Goal: Transaction & Acquisition: Purchase product/service

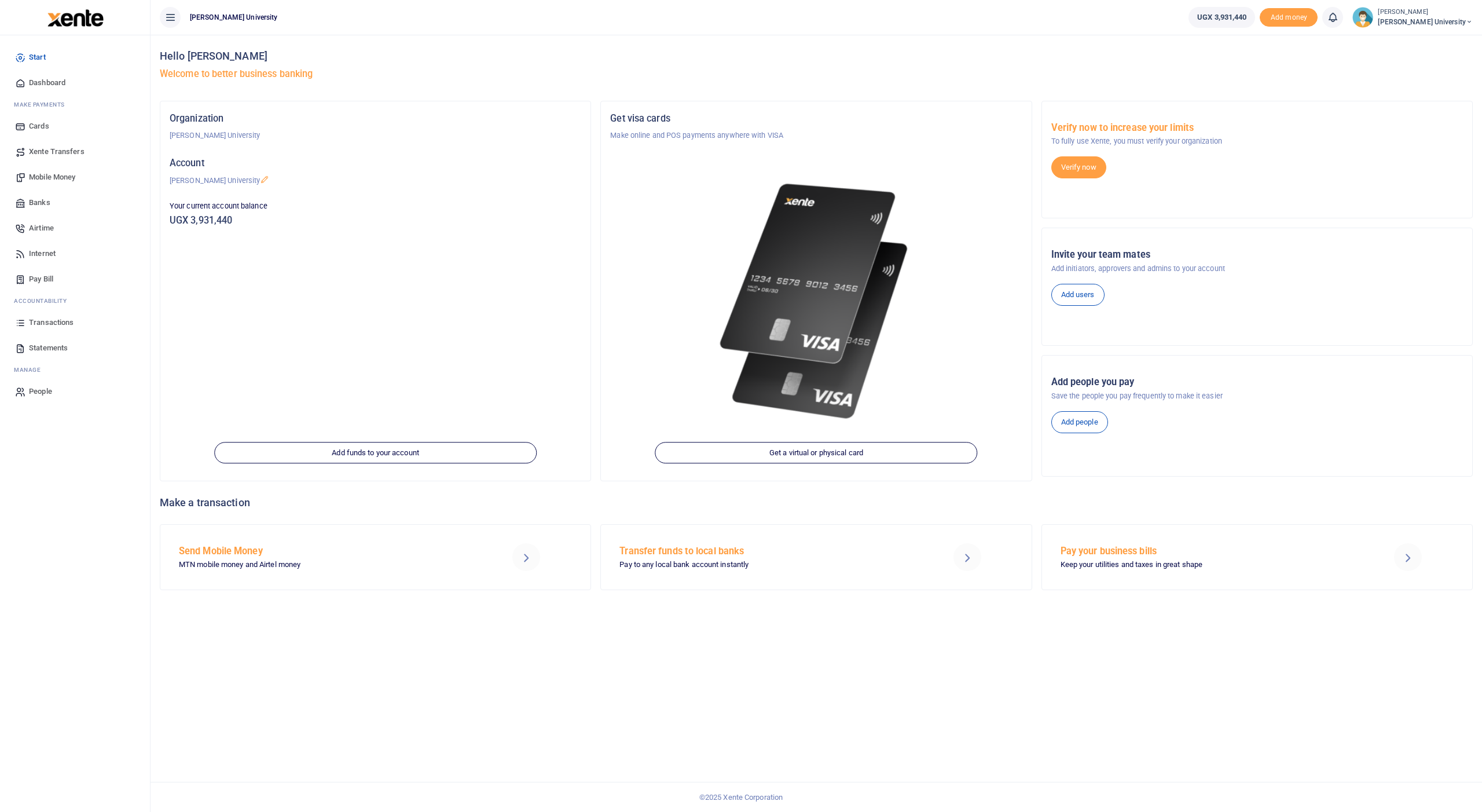
click at [42, 178] on span "Mobile Money" at bounding box center [52, 177] width 46 height 11
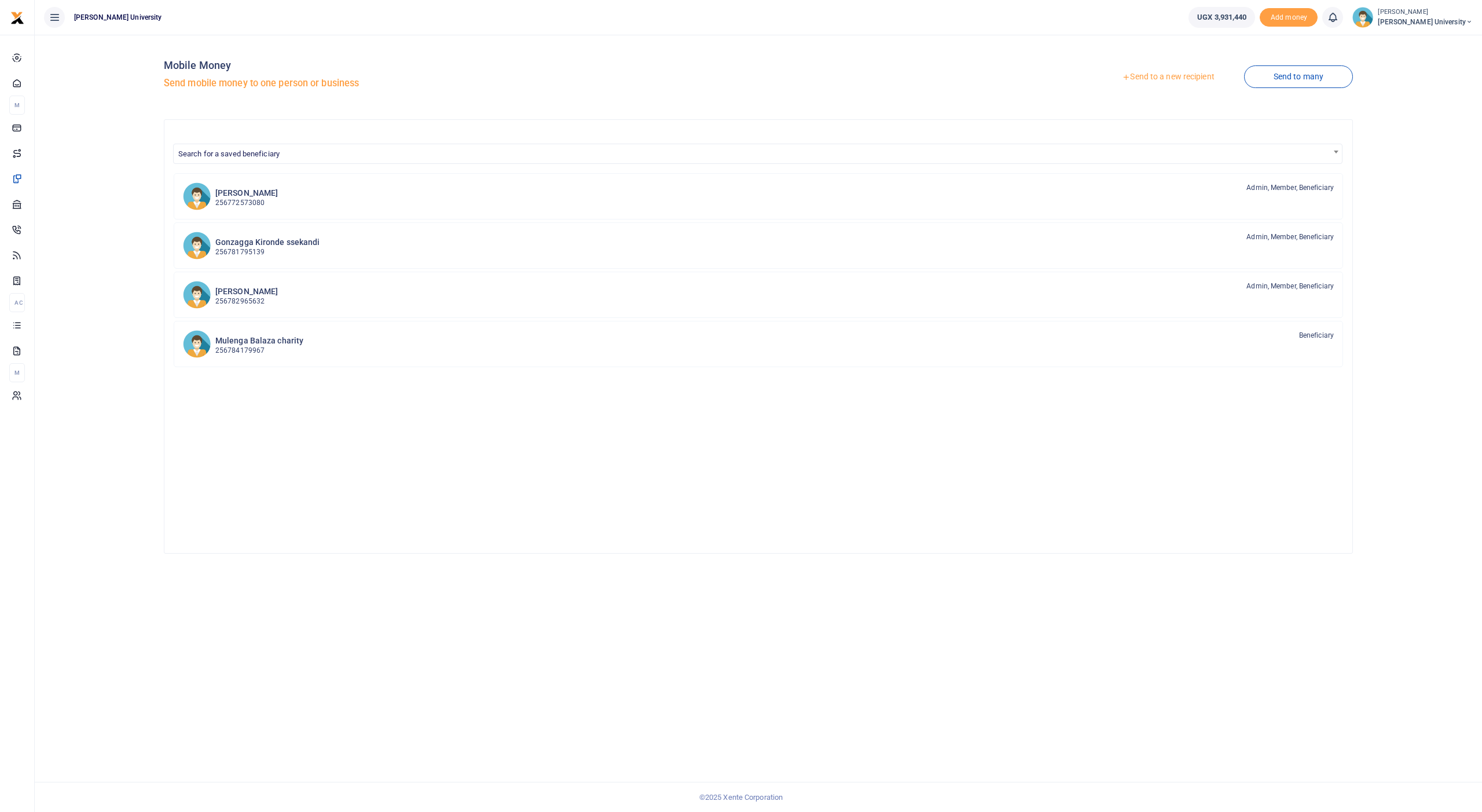
click at [1153, 79] on link "Send to a new recipient" at bounding box center [1168, 77] width 151 height 21
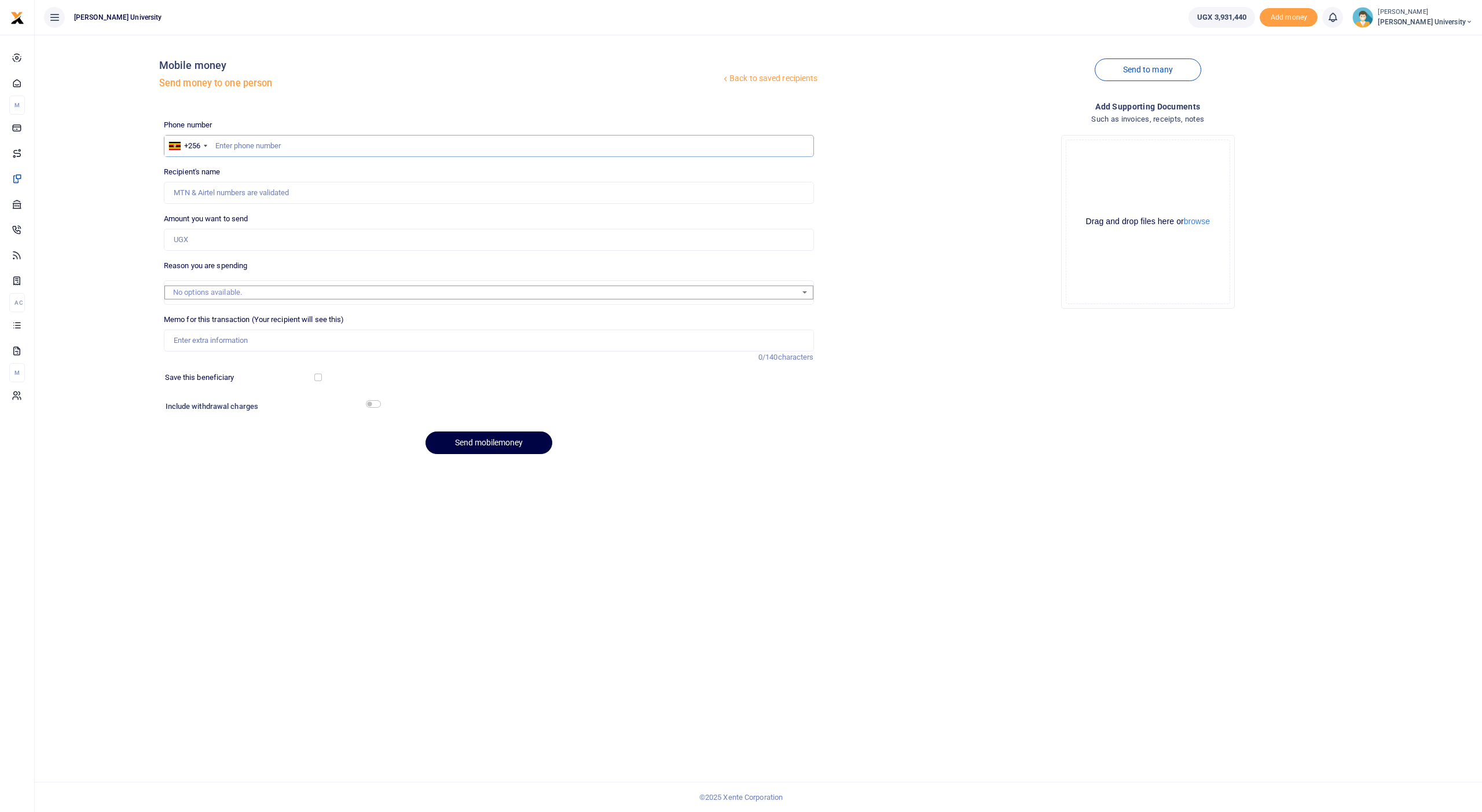
click at [343, 145] on input "text" at bounding box center [489, 145] width 651 height 22
type input "773173671"
type input "Julius Nshimiyimana"
type input "773173671"
click at [280, 233] on input "Amount you want to send" at bounding box center [489, 239] width 651 height 22
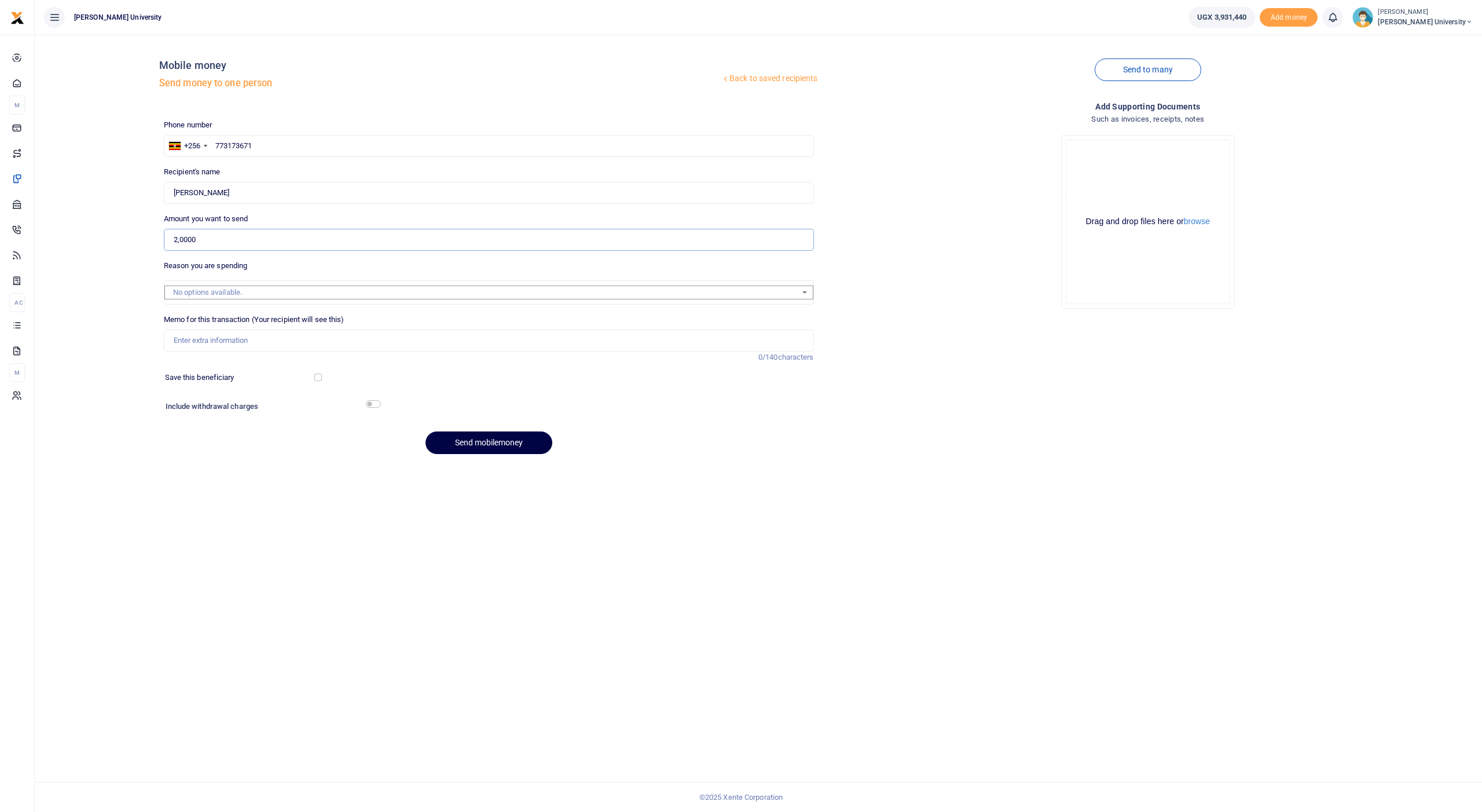
type input "20,000"
click at [213, 334] on input "Memo for this transaction (Your recipient will see this)" at bounding box center [489, 340] width 651 height 22
drag, startPoint x: 376, startPoint y: 335, endPoint x: 173, endPoint y: 335, distance: 203.0
click at [173, 335] on input "Transport facilitation for coming to Kcu to supervise ENT Exam" at bounding box center [489, 340] width 651 height 22
type input "Transport facilitation for coming to Kcu to supervise ENT Exam"
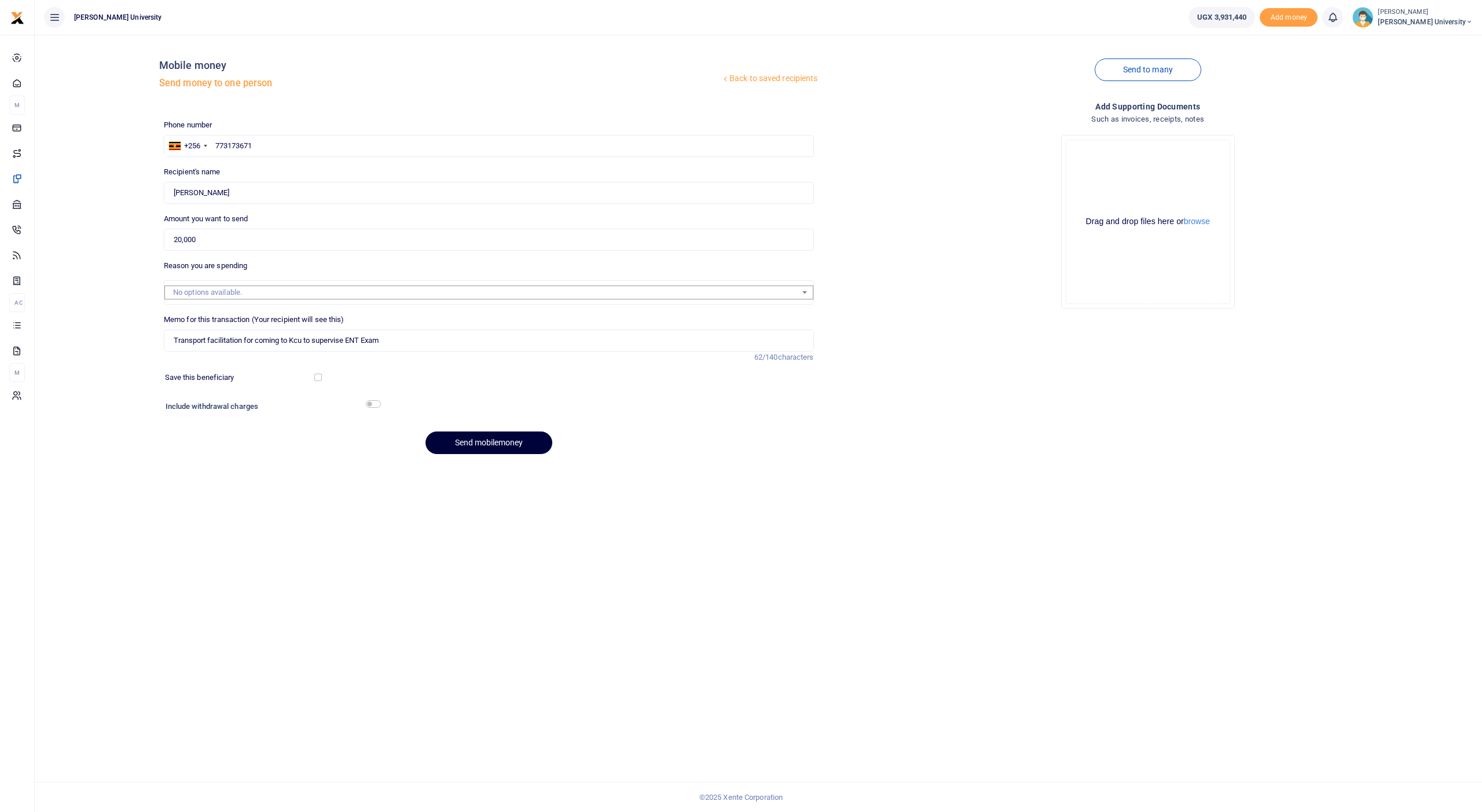
click at [476, 439] on button "Send mobilemoney" at bounding box center [489, 443] width 127 height 23
click at [233, 144] on input "text" at bounding box center [489, 145] width 651 height 22
type input "771601511"
type input "Bazil Okello"
type input "771601511"
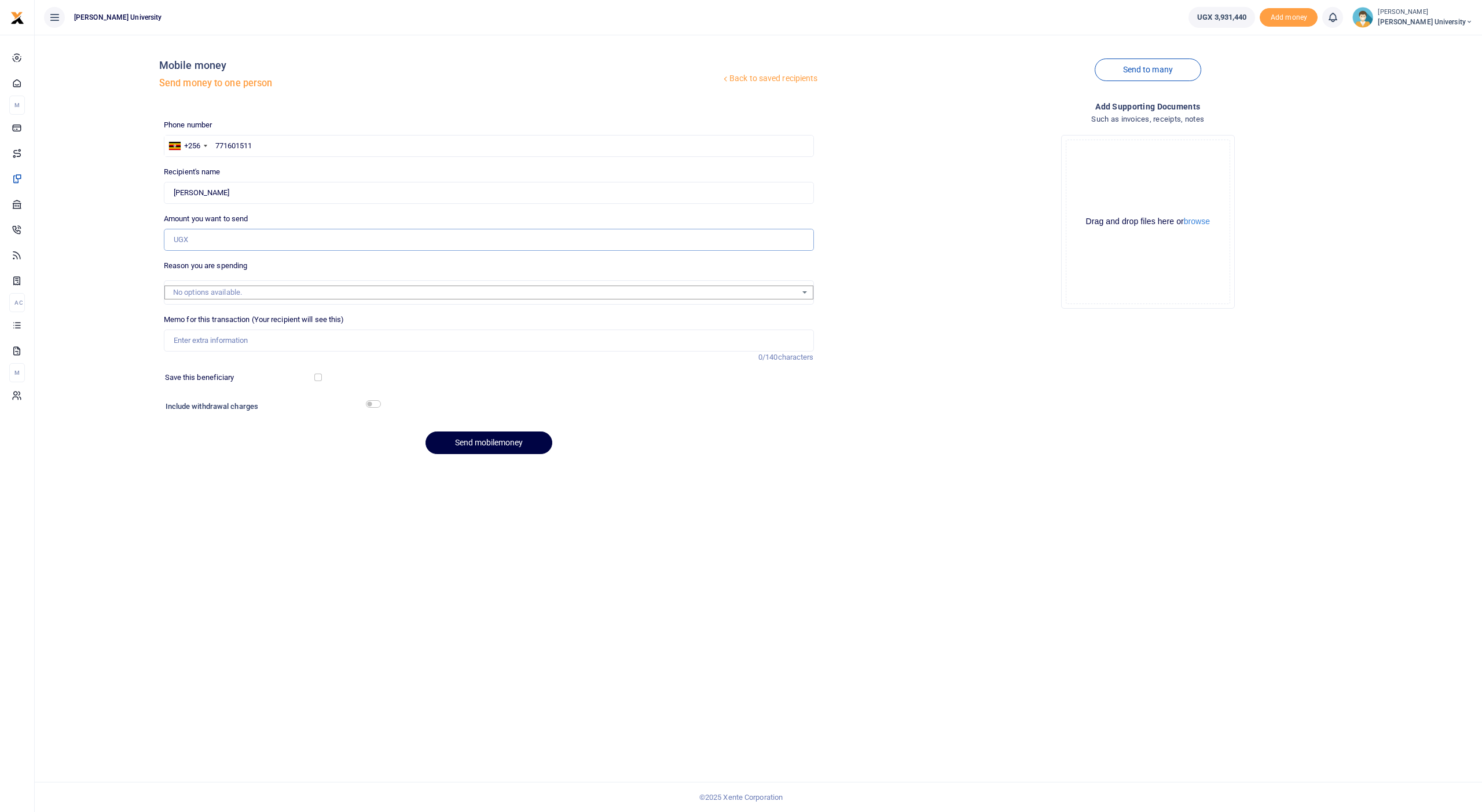
click at [199, 238] on input "Amount you want to send" at bounding box center [489, 239] width 651 height 22
type input "20,000"
click at [203, 343] on input "Memo for this transaction (Your recipient will see this)" at bounding box center [489, 340] width 651 height 22
paste input "Transport facilitation for coming to Kcu to supervise ENT Exam"
type input "Transport facilitation for coming to Kcu to supervise ENT Exam"
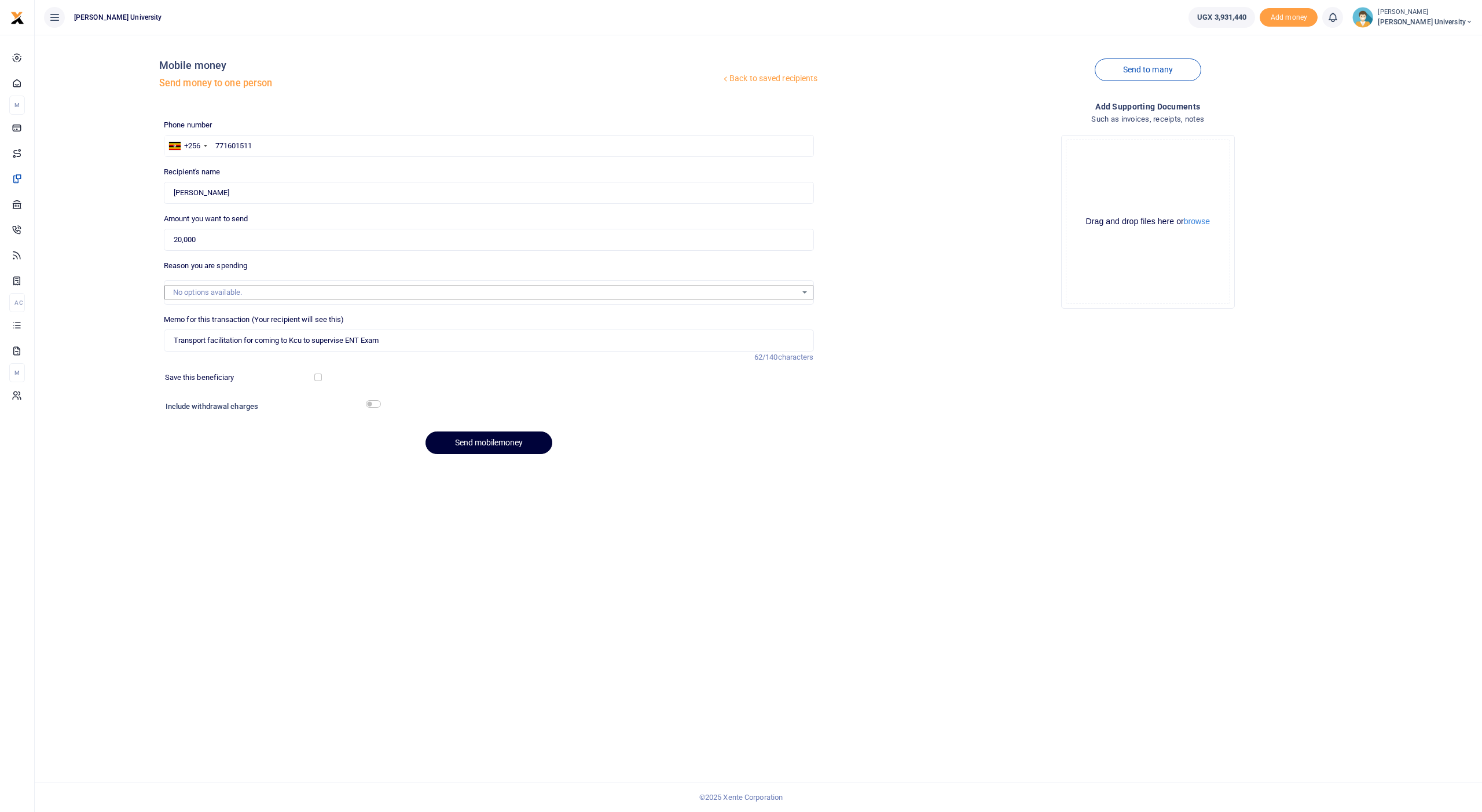
click at [462, 437] on button "Send mobilemoney" at bounding box center [489, 443] width 127 height 23
click at [56, 321] on span "Transactions" at bounding box center [51, 322] width 45 height 11
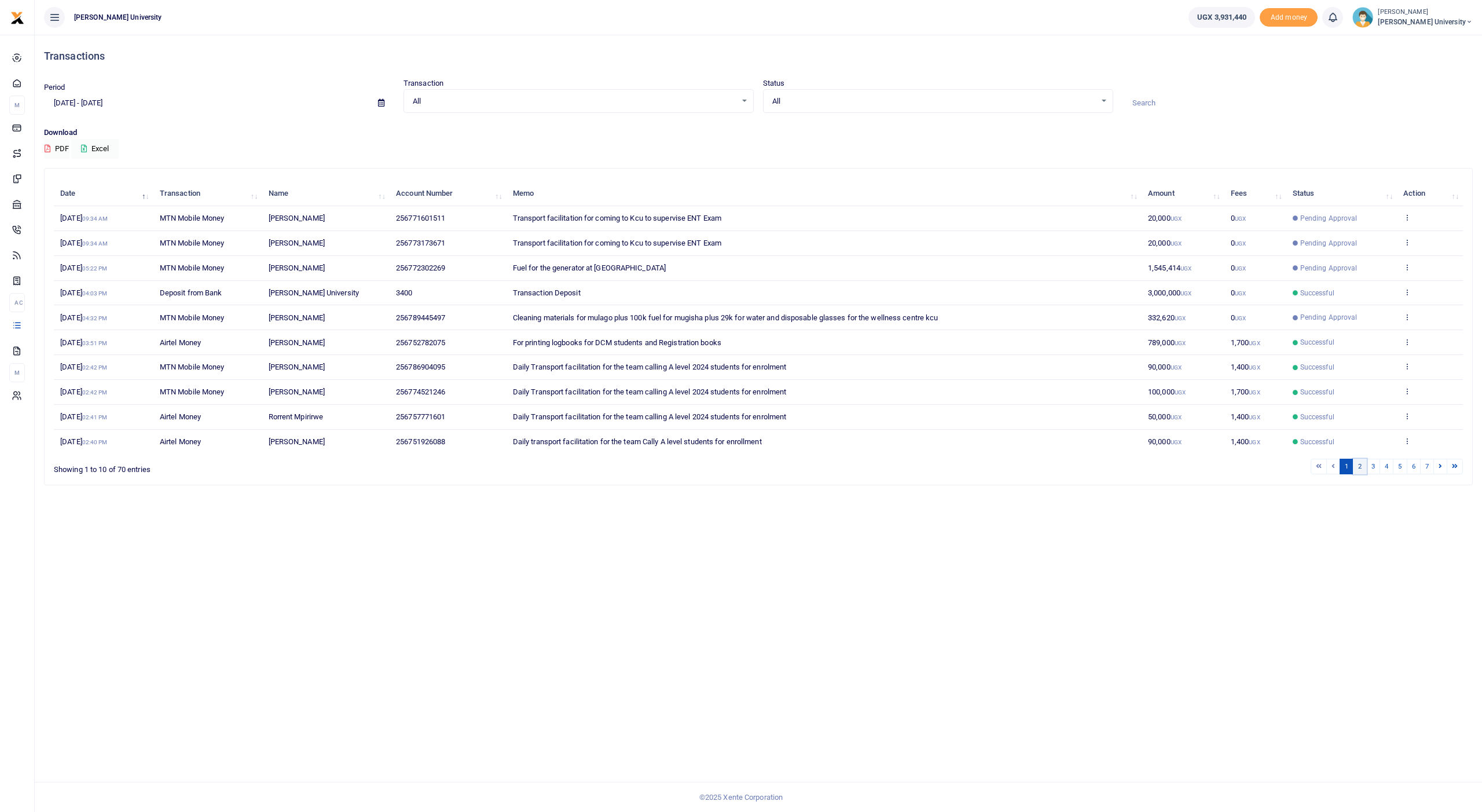
click at [1363, 460] on link "2" at bounding box center [1360, 466] width 14 height 15
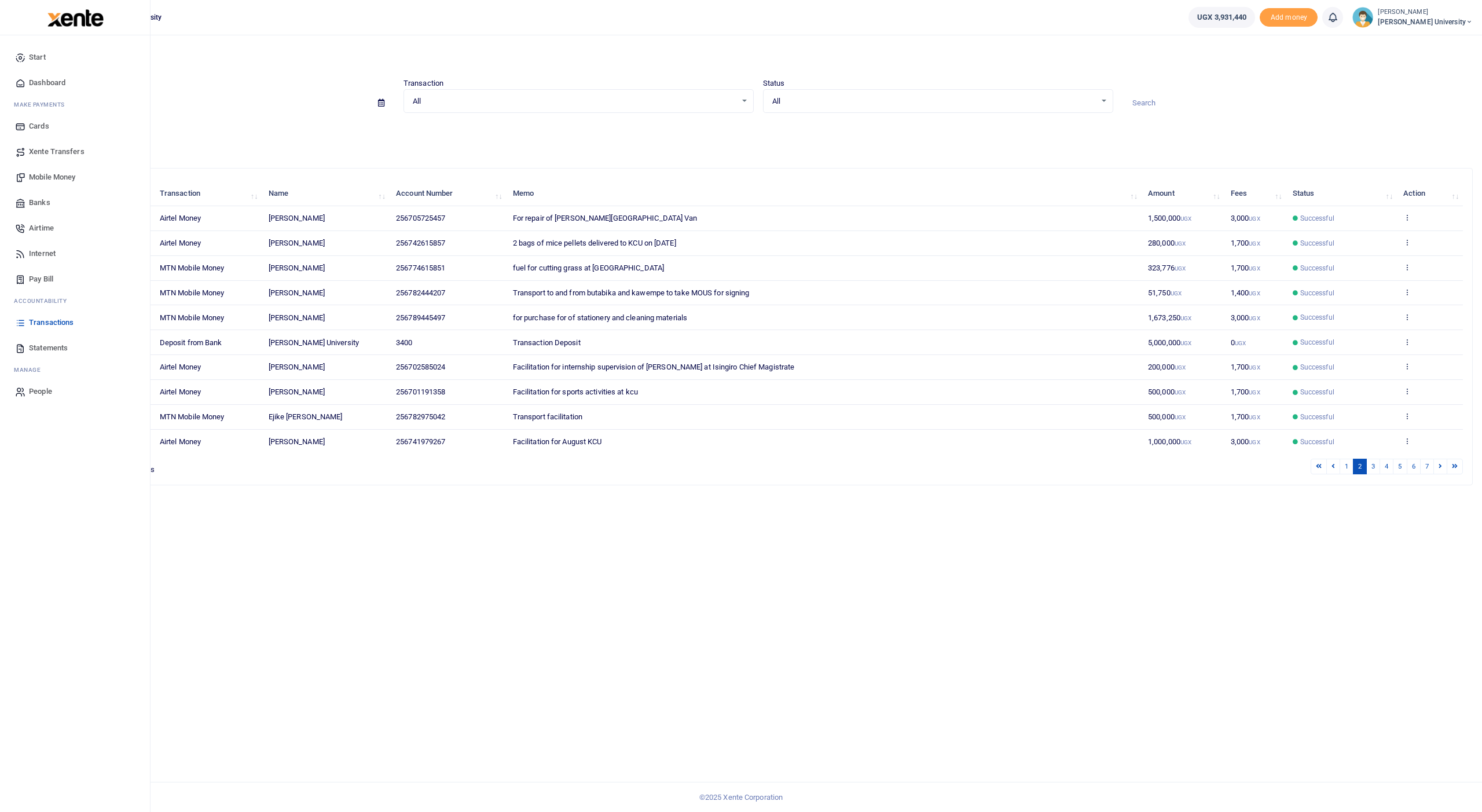
click at [17, 205] on ul "Start Dashboard M ake Payments Cards Xente Transfers Mobile Money Banks Airtime…" at bounding box center [75, 224] width 131 height 359
click at [49, 176] on span "Mobile Money" at bounding box center [52, 177] width 46 height 11
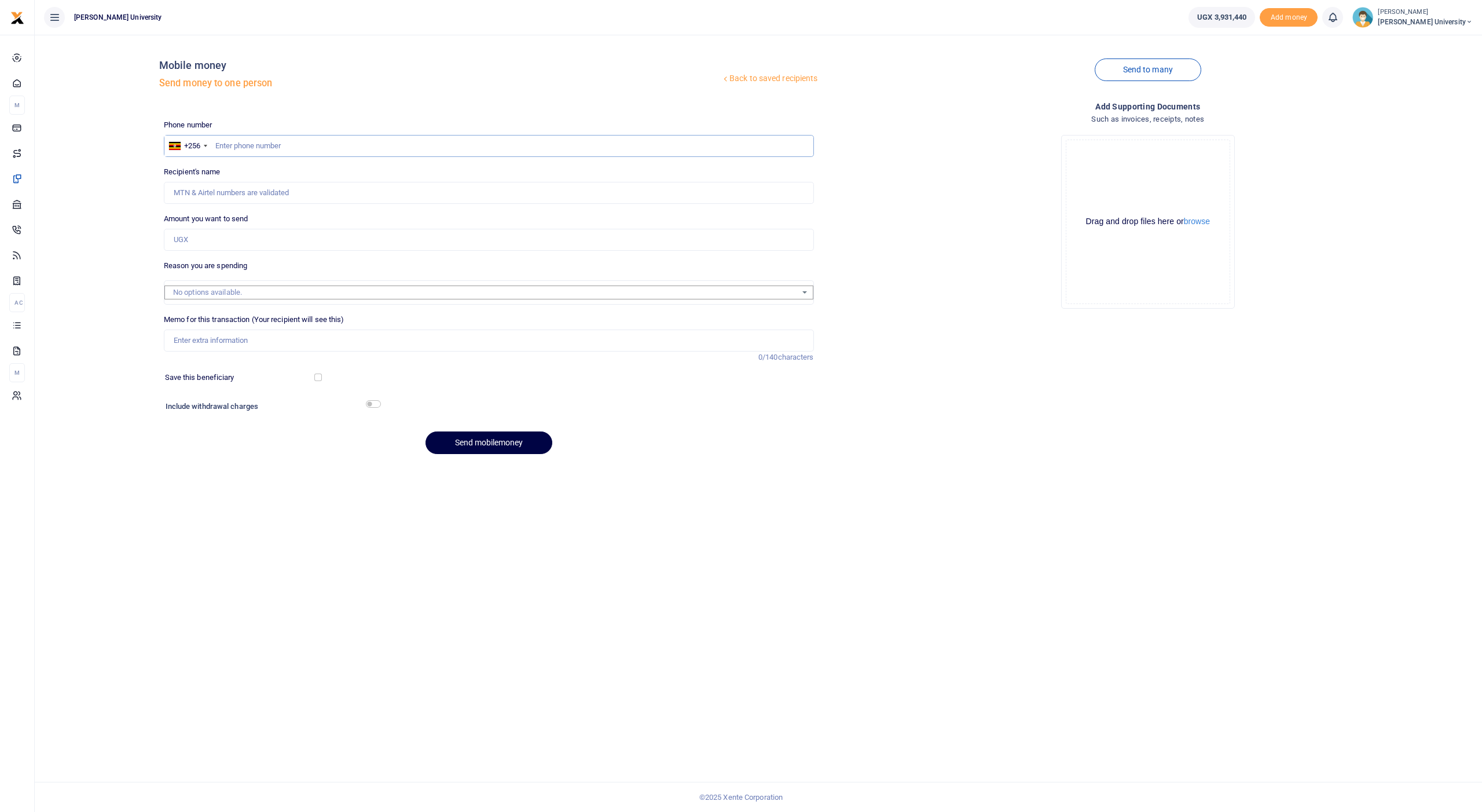
click at [274, 144] on input "text" at bounding box center [489, 145] width 651 height 22
type input "701191358"
click at [217, 236] on input "Amount you want to send" at bounding box center [489, 239] width 651 height 22
type input "Katabazi Aziz"
type input "20,000"
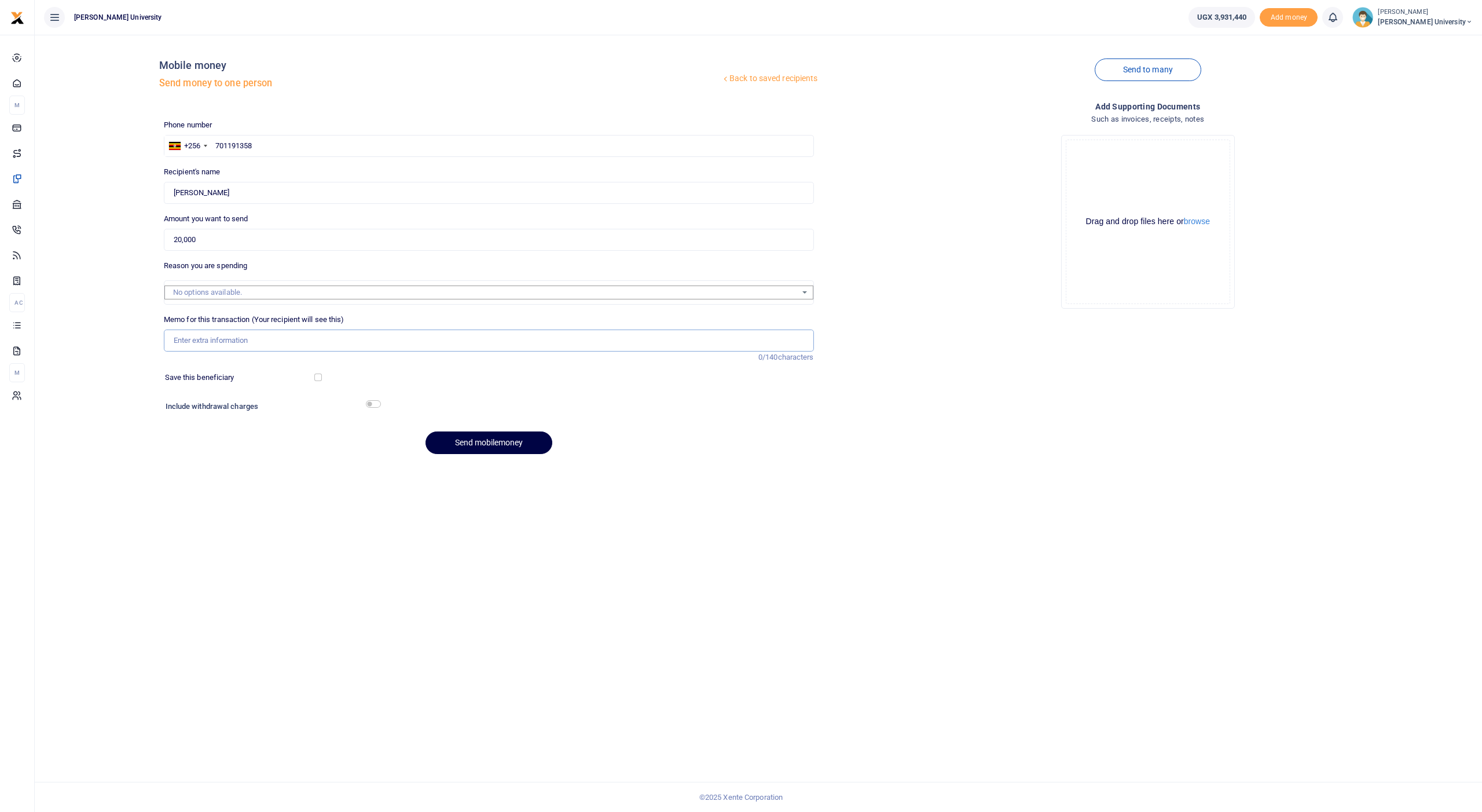
paste input "Transport facilitation for coming to Kcu to supervise ENT Exam"
type input "Transport facilitation for coming to Kcu to supervise ENT Exam"
click at [459, 436] on button "Send mobilemoney" at bounding box center [489, 443] width 127 height 23
click at [223, 144] on input "text" at bounding box center [489, 145] width 651 height 22
type input "700892028"
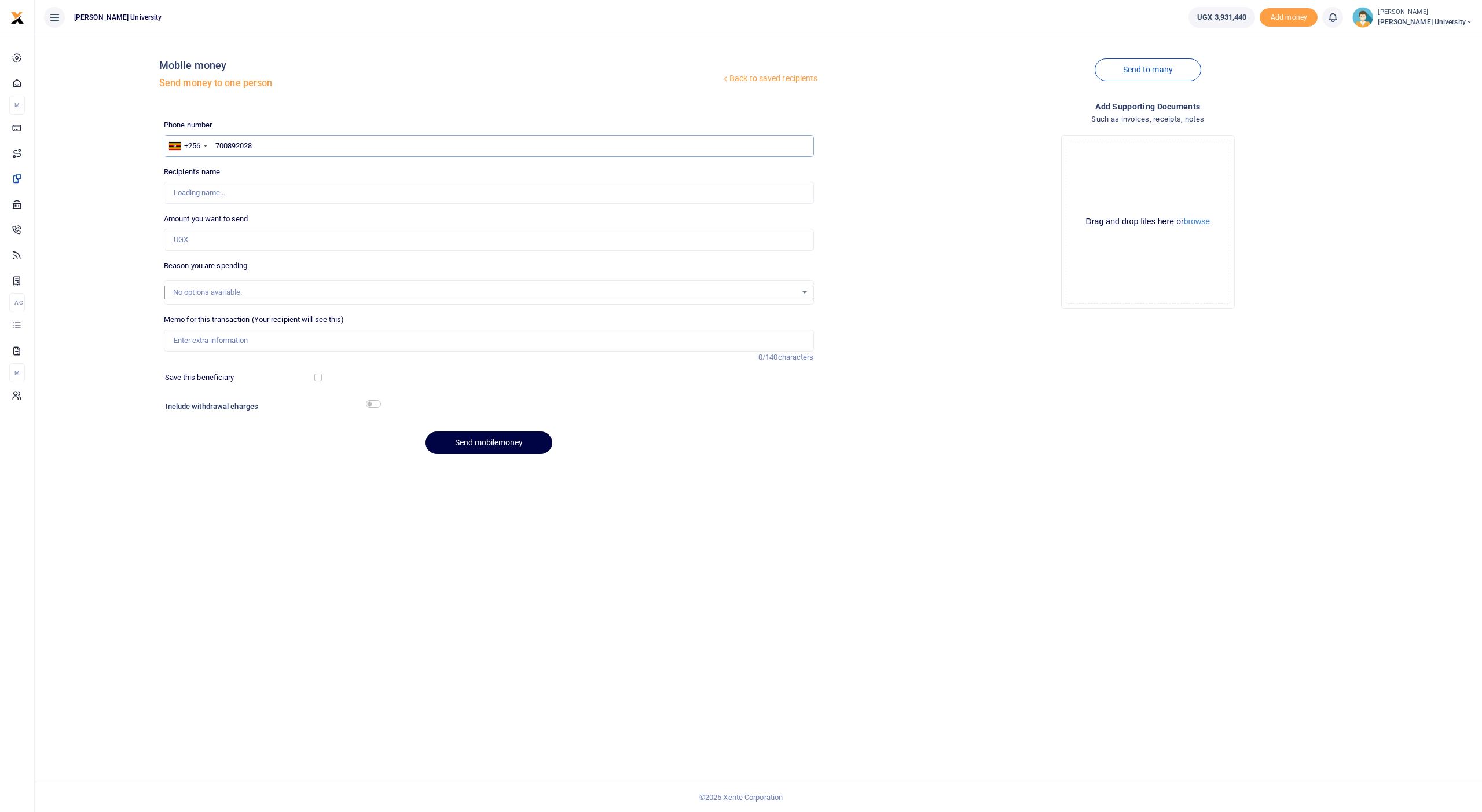
type input "[PERSON_NAME]"
type input "700892028"
click at [184, 235] on input "Amount you want to send" at bounding box center [489, 239] width 651 height 22
type input "20,000"
click at [190, 340] on input "Memo for this transaction (Your recipient will see this)" at bounding box center [489, 340] width 651 height 22
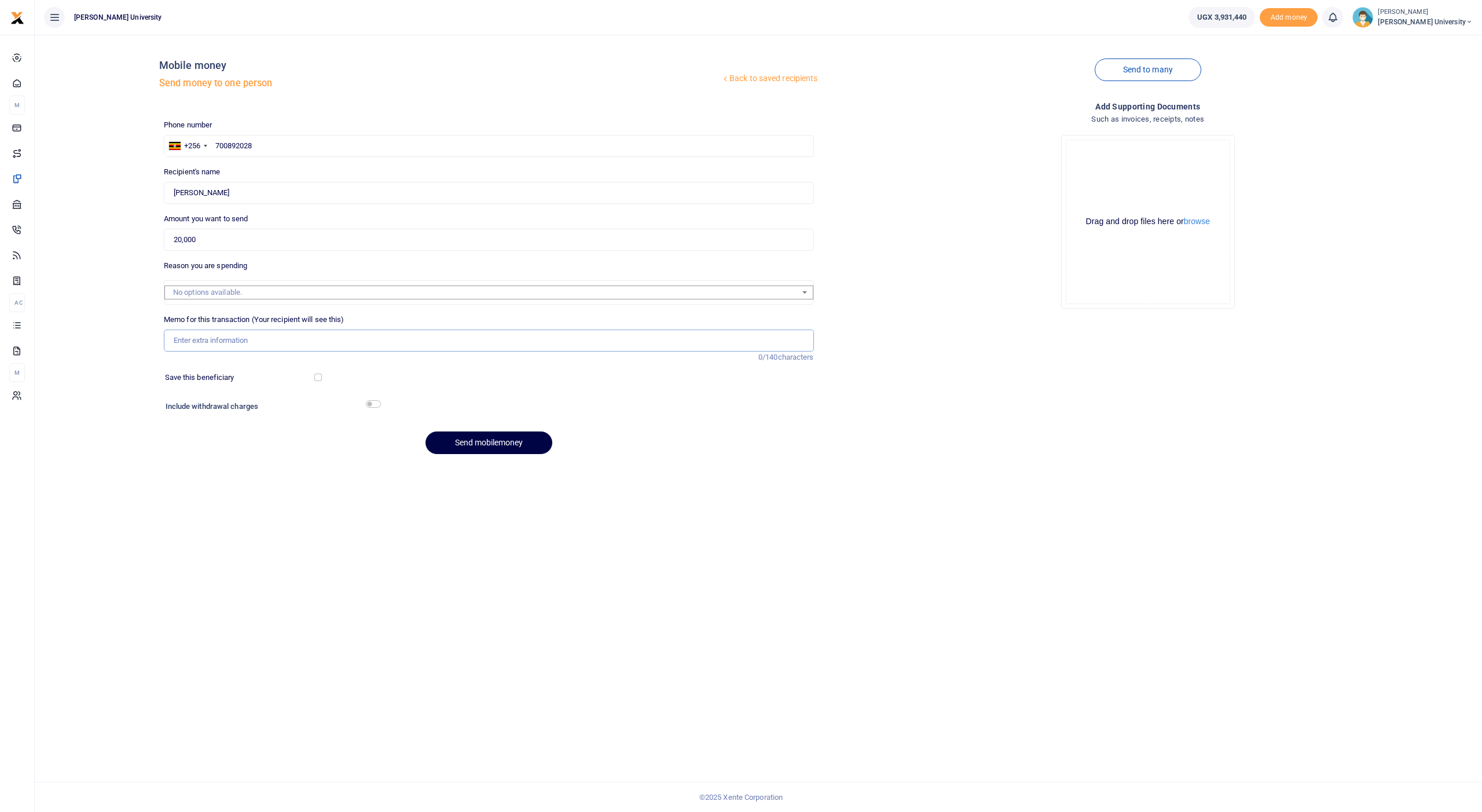
paste input "Transport facilitation for coming to Kcu to supervise ENT Exam"
type input "Transport facilitation for coming to Kcu to supervise ENT Exam"
click at [442, 435] on button "Send mobilemoney" at bounding box center [489, 443] width 127 height 23
click at [243, 144] on input "text" at bounding box center [489, 145] width 651 height 22
type input "751028787"
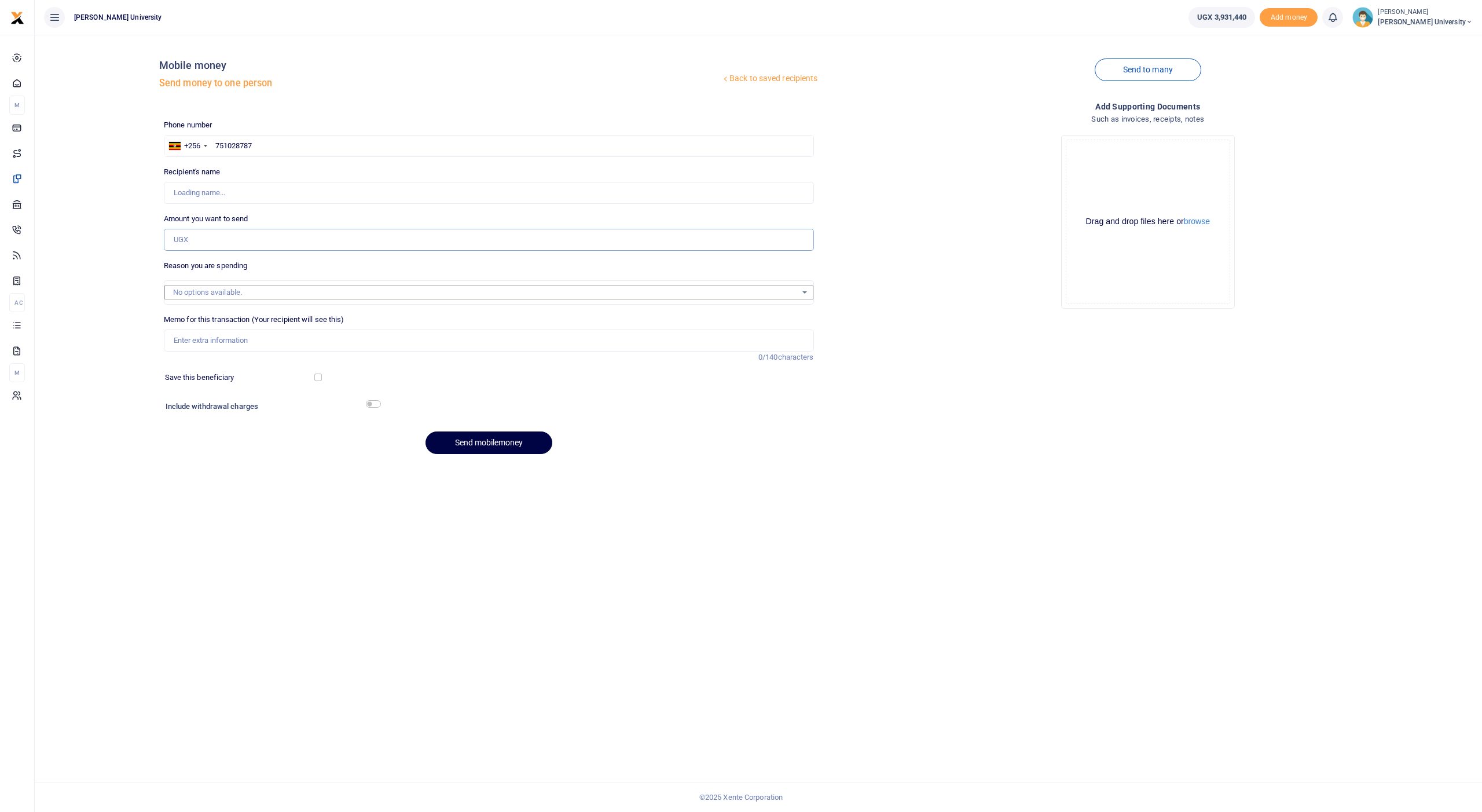
click at [213, 234] on input "Amount you want to send" at bounding box center [489, 239] width 651 height 22
type input "20,000"
type input "Tom Ntende"
click at [211, 337] on input "Memo for this transaction (Your recipient will see this)" at bounding box center [489, 340] width 651 height 22
paste input "Transport facilitation for coming to Kcu to supervise ENT Exam"
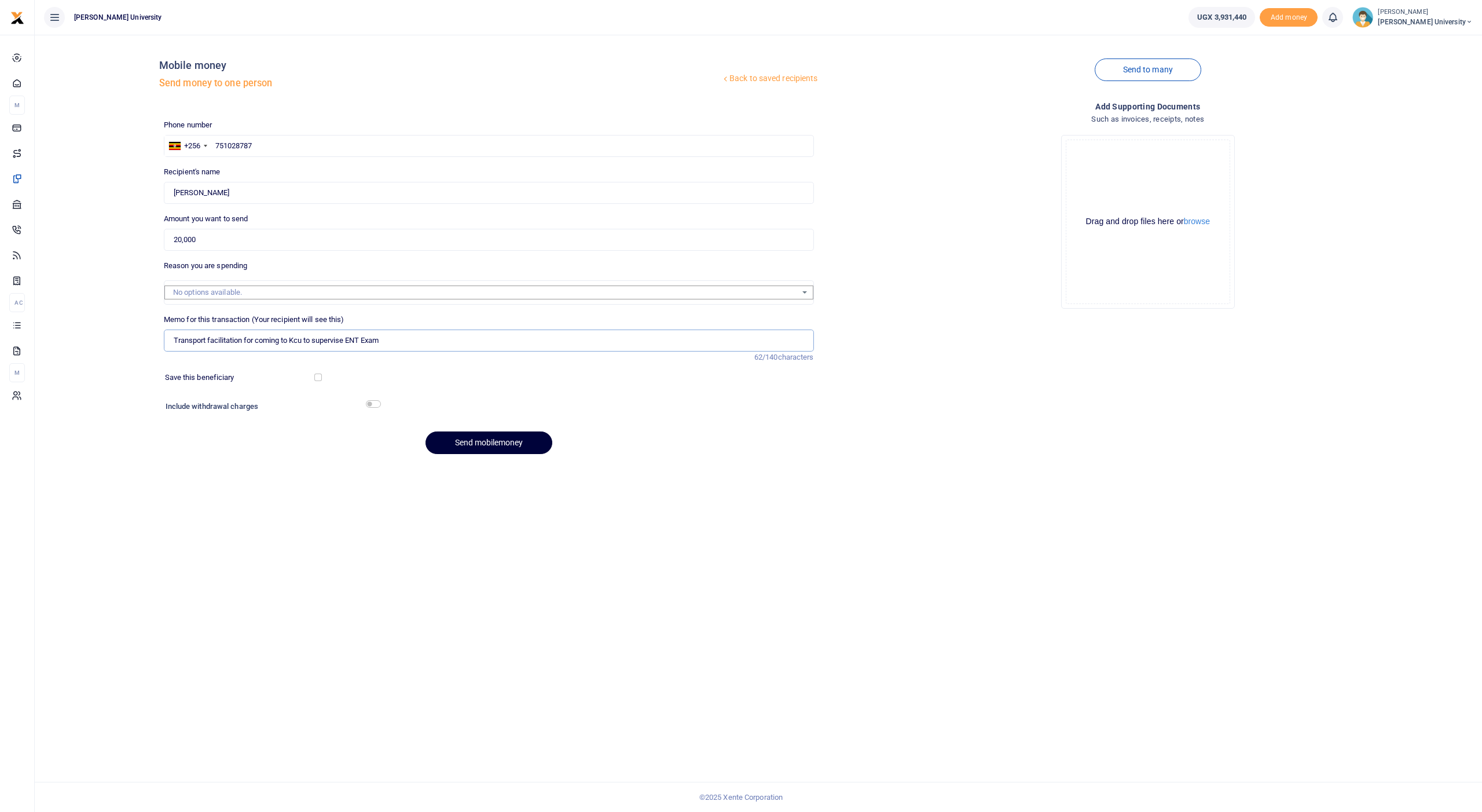
type input "Transport facilitation for coming to Kcu to supervise ENT Exam"
click at [447, 440] on button "Send mobilemoney" at bounding box center [489, 443] width 127 height 23
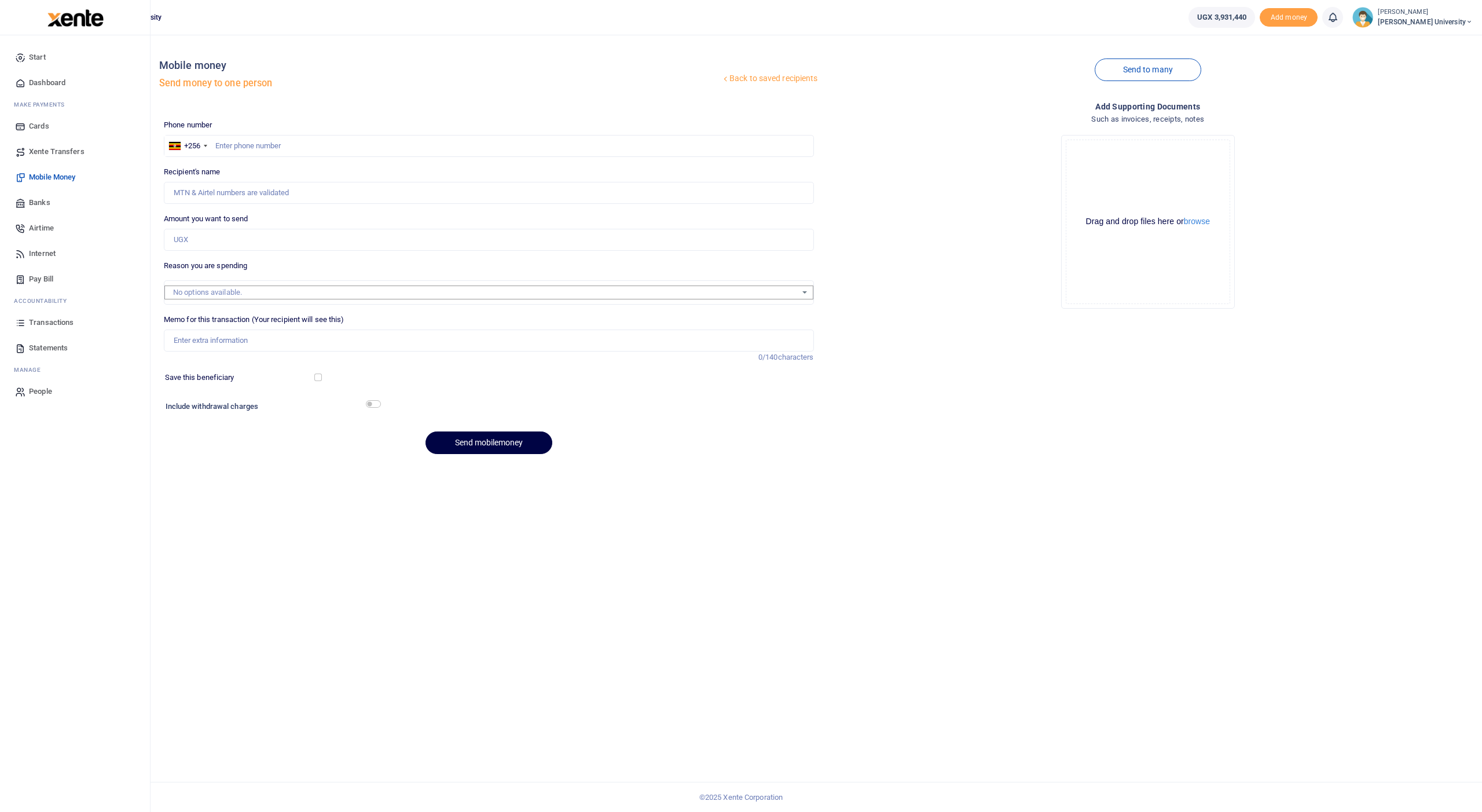
click at [41, 323] on span "Transactions" at bounding box center [51, 322] width 45 height 11
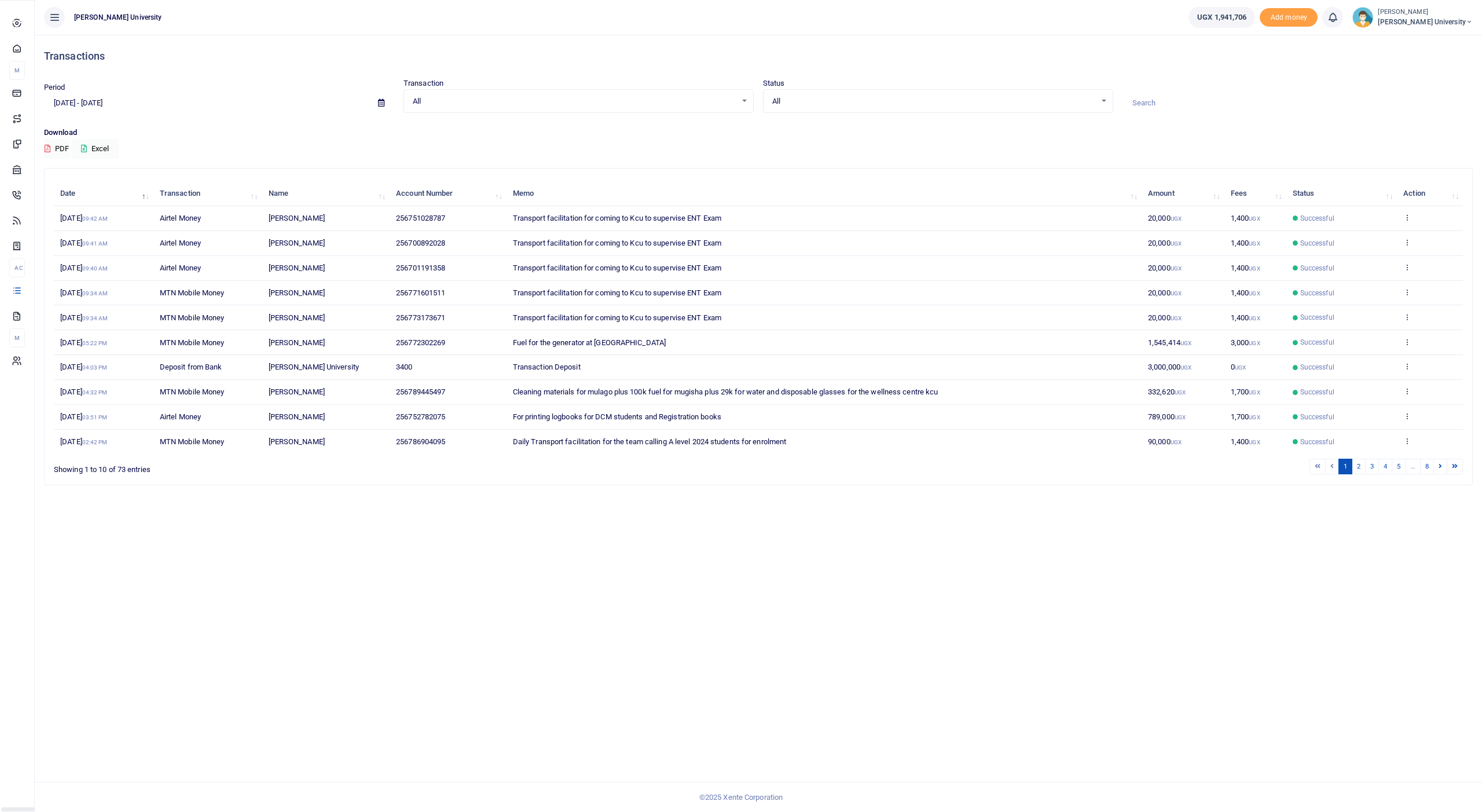
click at [17, 148] on icon at bounding box center [16, 144] width 11 height 11
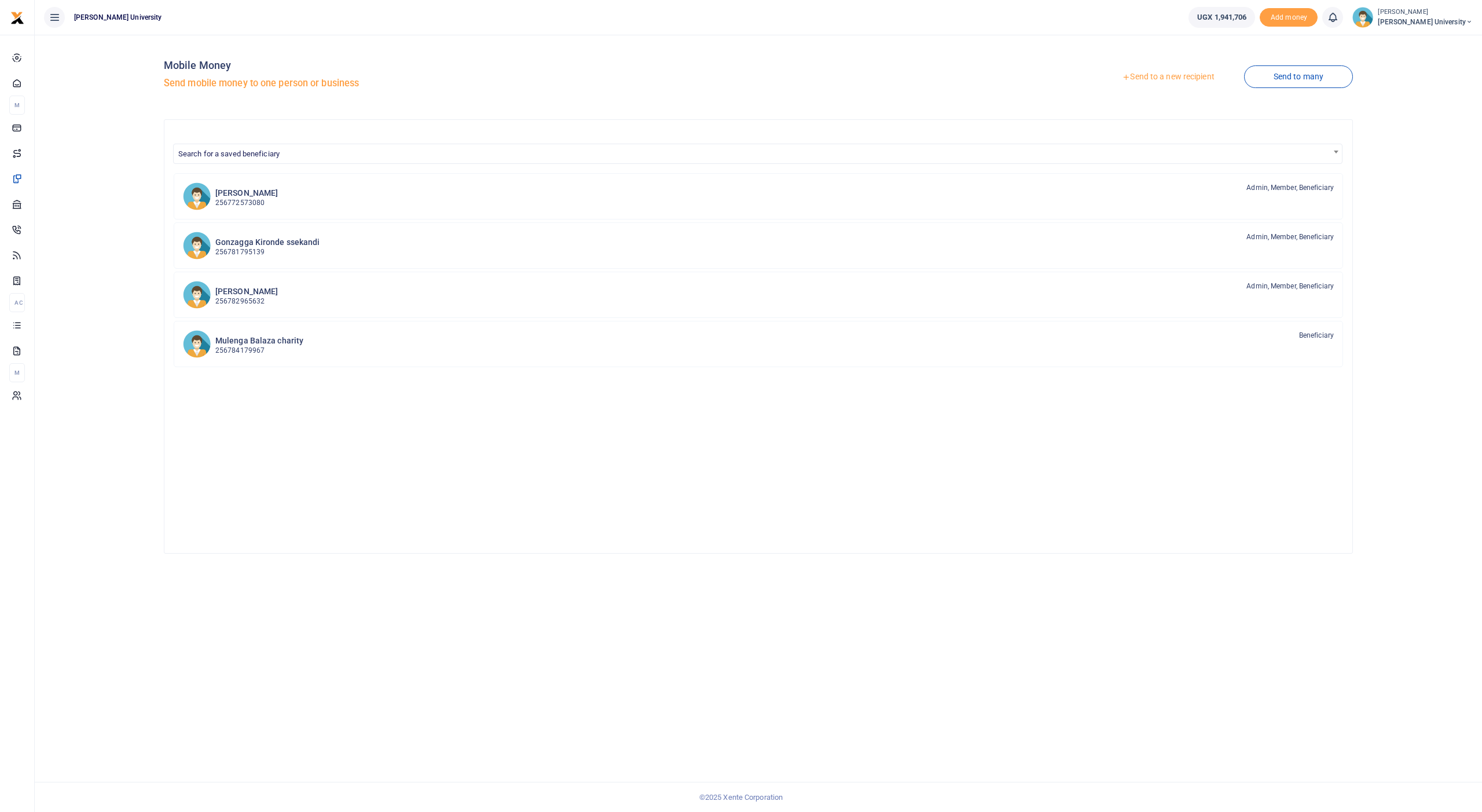
click at [1158, 76] on link "Send to a new recipient" at bounding box center [1168, 77] width 151 height 21
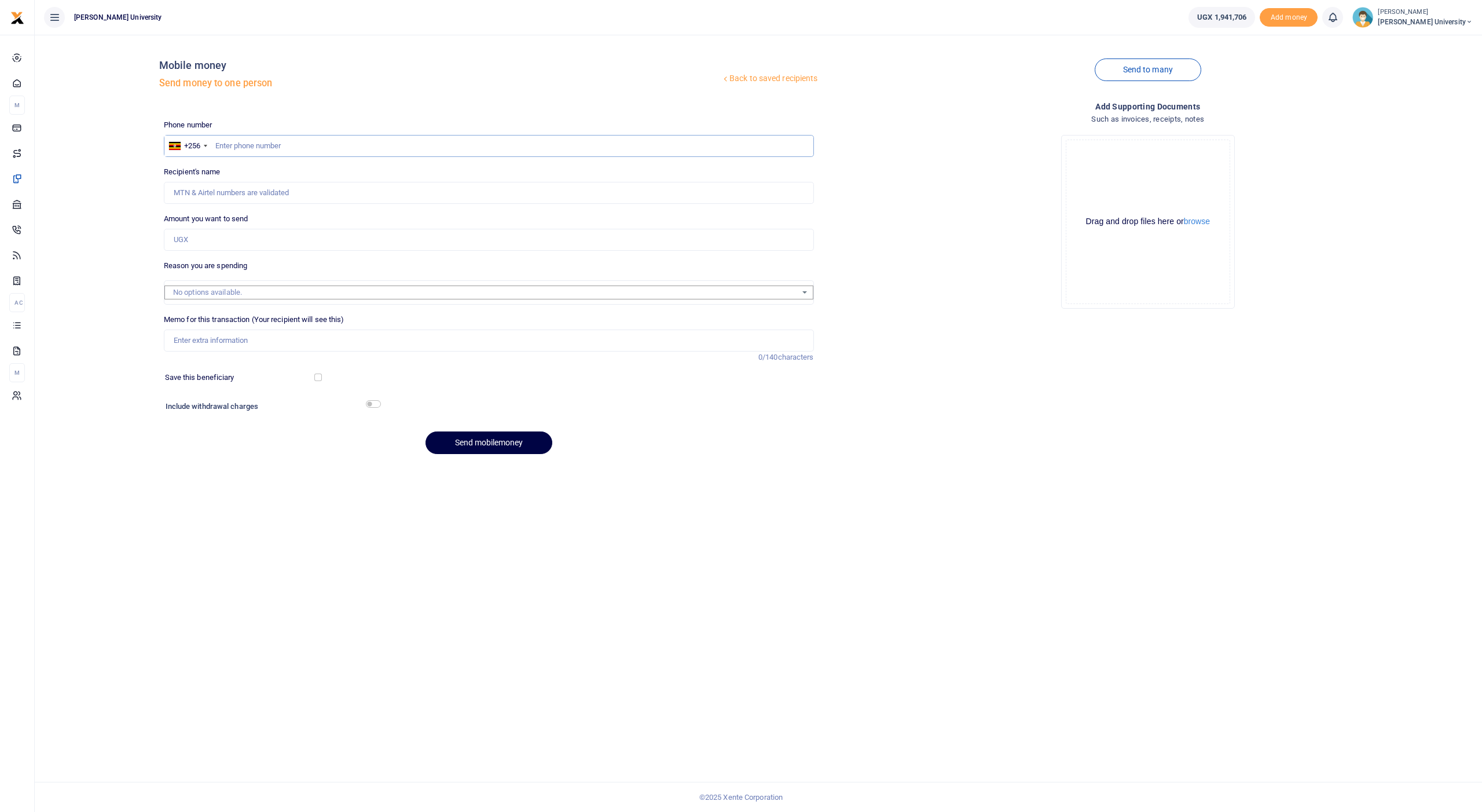
click at [242, 144] on input "text" at bounding box center [489, 145] width 651 height 22
type input "785800326"
type input "Muwonge Joseph"
type input "785800326"
click at [187, 239] on input "Amount you want to send" at bounding box center [489, 239] width 651 height 22
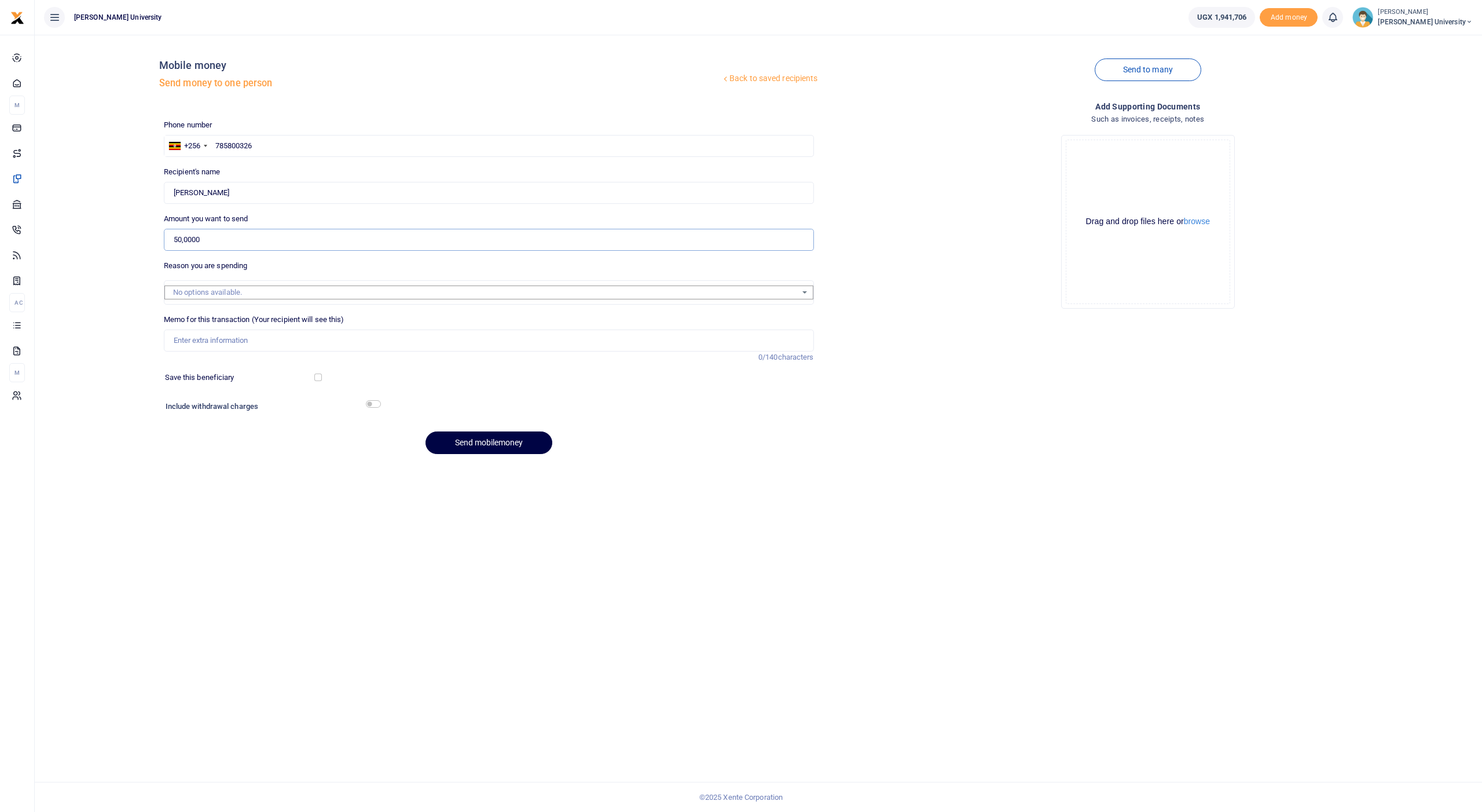
type input "500,000"
click at [213, 335] on input "Memo for this transaction (Your recipient will see this)" at bounding box center [489, 340] width 651 height 22
type input "Plumbing materials for repairs at KCU"
click at [372, 400] on input "checkbox" at bounding box center [373, 403] width 15 height 7
checkbox input "true"
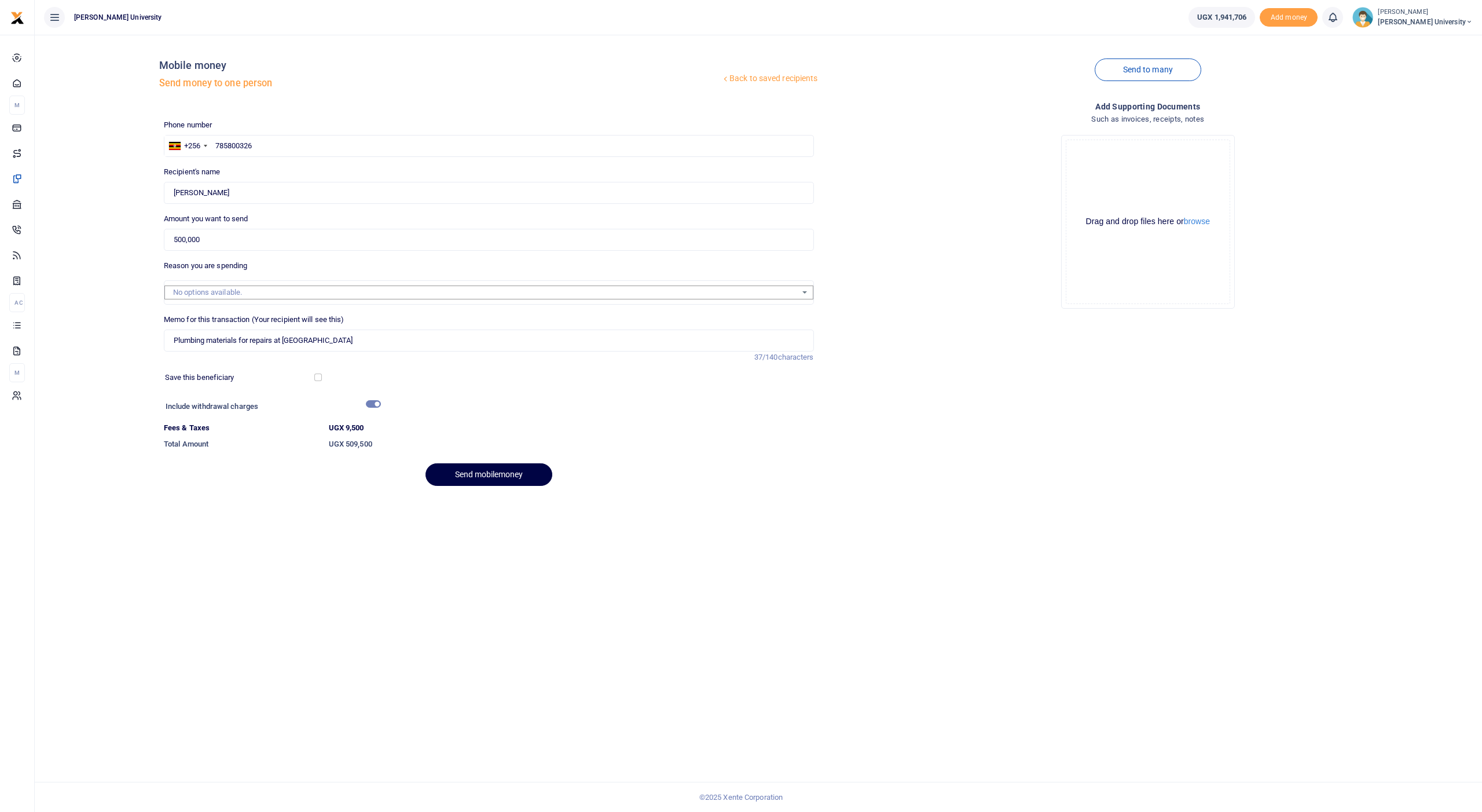
click at [453, 475] on button "Send mobilemoney" at bounding box center [489, 475] width 127 height 23
